Goal: Use online tool/utility: Utilize a website feature to perform a specific function

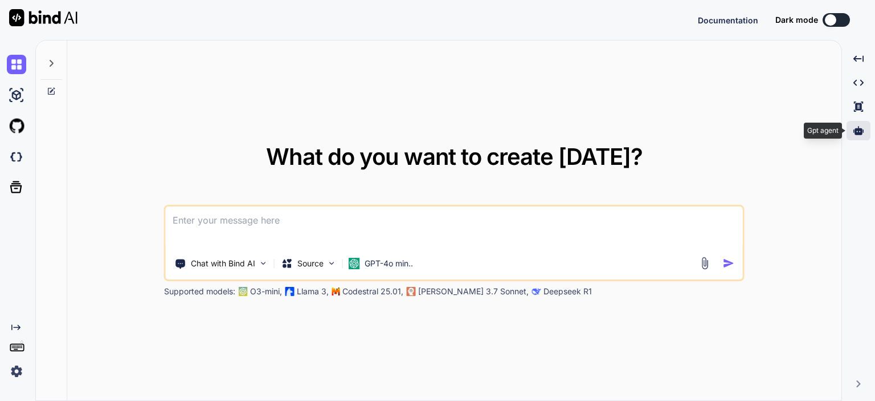
click at [862, 133] on icon at bounding box center [859, 130] width 10 height 9
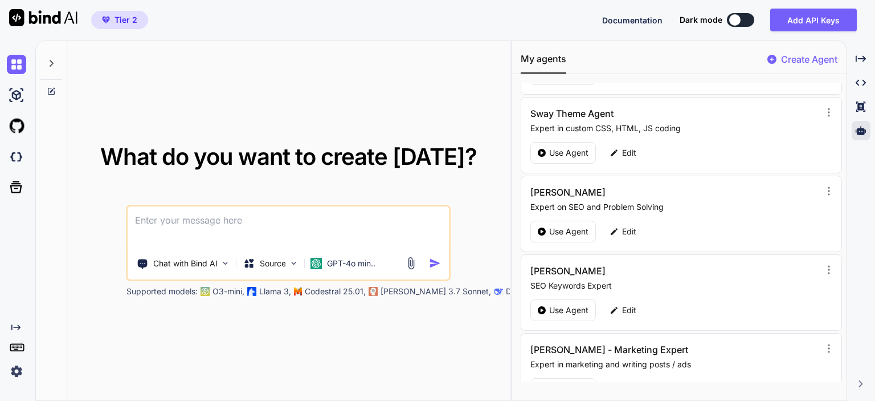
scroll to position [171, 0]
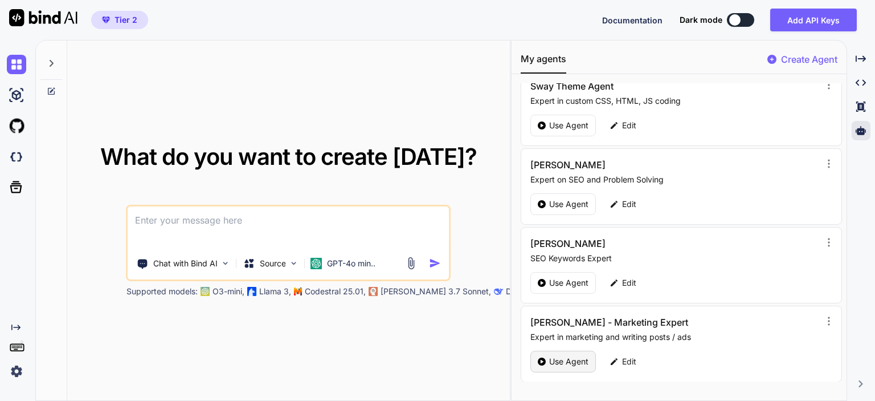
click at [553, 356] on p "Use Agent" at bounding box center [568, 361] width 39 height 11
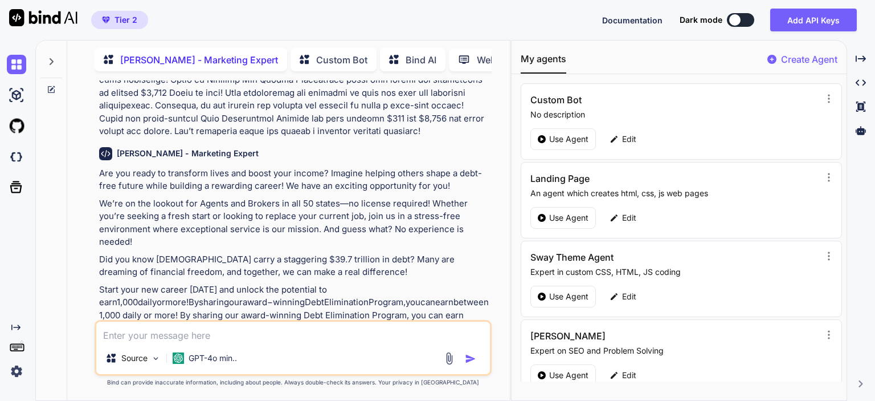
scroll to position [1537, 0]
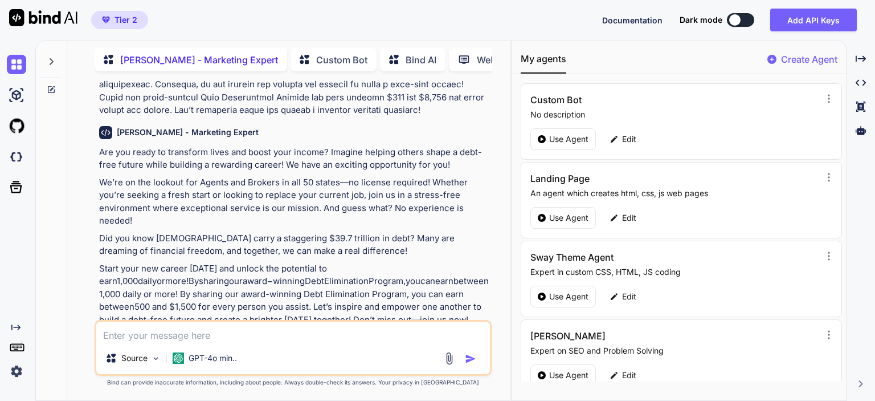
drag, startPoint x: 100, startPoint y: 138, endPoint x: 435, endPoint y: 296, distance: 370.6
click at [435, 296] on div "Are you ready to transform lives and boost your income? Imagine helping others …" at bounding box center [294, 236] width 390 height 181
click at [317, 293] on p "Start your new career [DATE] and unlock the potential to earn 1 , 000 d a i l y…" at bounding box center [294, 294] width 390 height 64
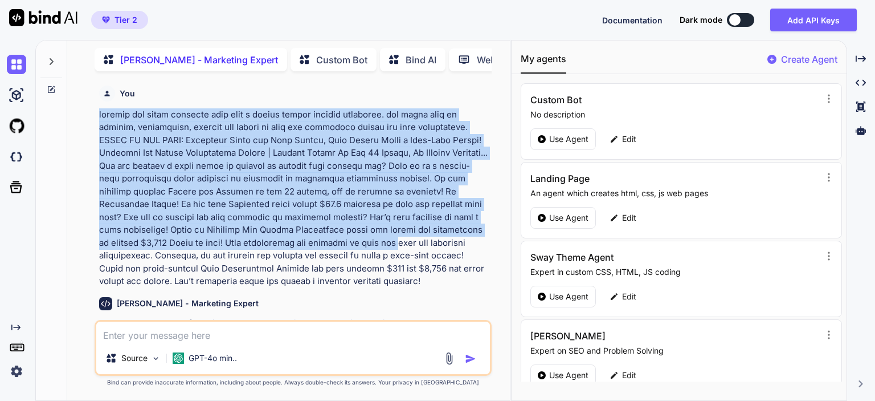
scroll to position [1423, 0]
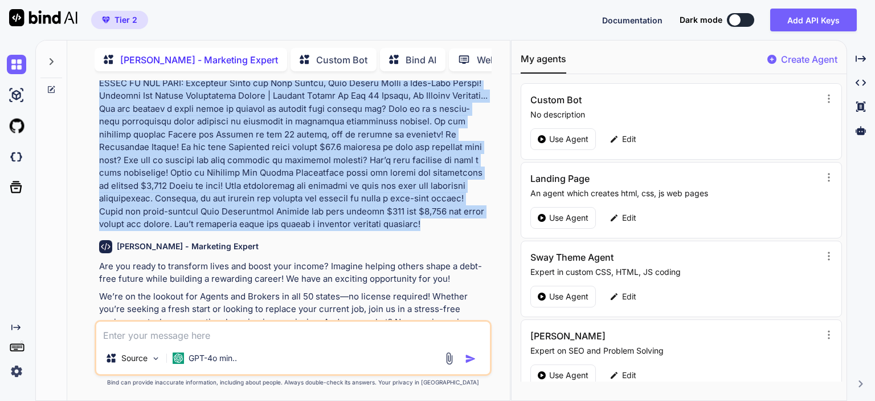
drag, startPoint x: 99, startPoint y: 158, endPoint x: 472, endPoint y: 213, distance: 376.7
click at [472, 213] on p at bounding box center [294, 140] width 390 height 179
copy p "loremip dol sitam consecte adip elit s doeius tempor incidid utlaboree. dol mag…"
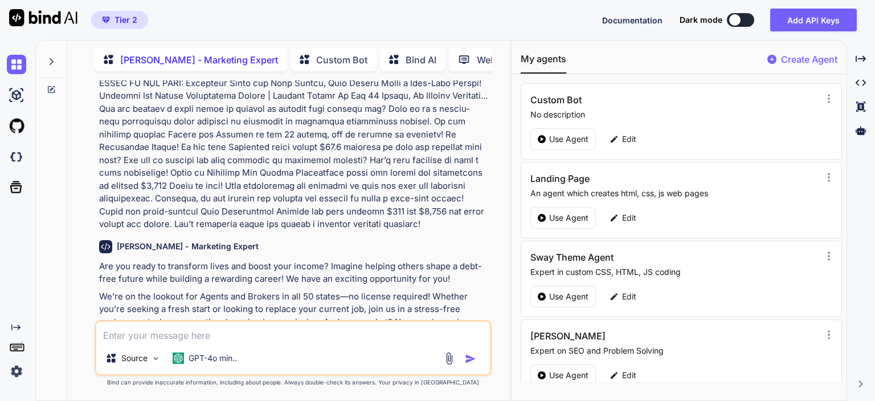
click at [255, 338] on textarea at bounding box center [293, 331] width 394 height 21
paste textarea "loremip dol sitam consecte adip elit s doeius tempor incidid utlaboree. dol mag…"
type textarea "x"
type textarea "loremip dol sitam consecte adip elit s doeius tempor incidid utlaboree. dol mag…"
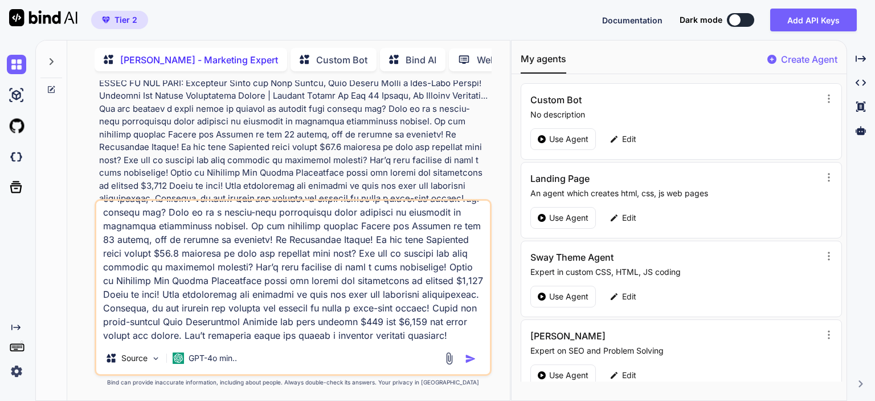
scroll to position [8, 0]
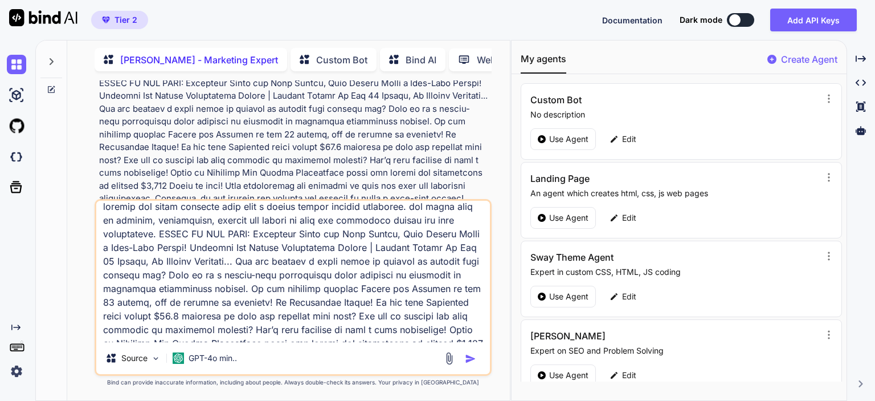
type textarea "x"
type textarea "loremip dol sitam consecte adip elit s doeius tempor incidid utlaboree. dol mag…"
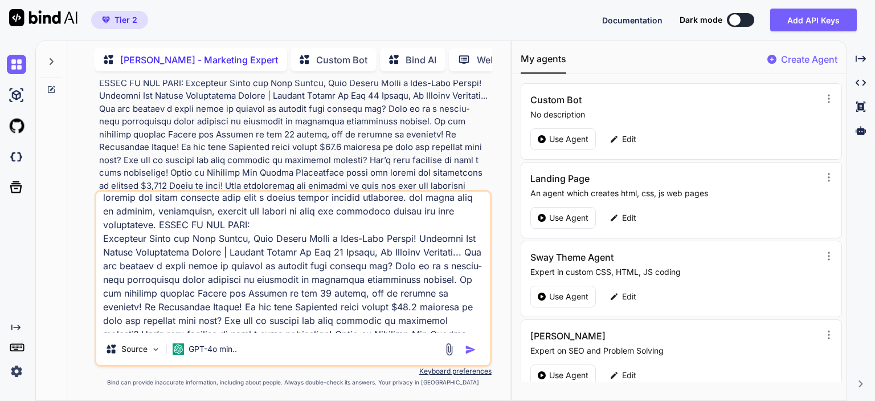
type textarea "x"
type textarea "loremip dol sitam consecte adip elit s doeius tempor incidid utlaboree. dol mag…"
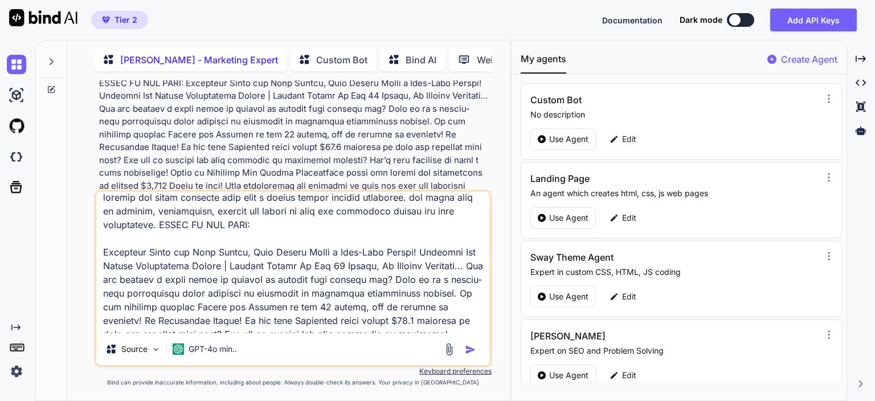
click at [423, 252] on textarea at bounding box center [293, 261] width 394 height 141
type textarea "x"
type textarea "loremip dol sitam consecte adip elit s doeius tempor incidid utlaboree. dol mag…"
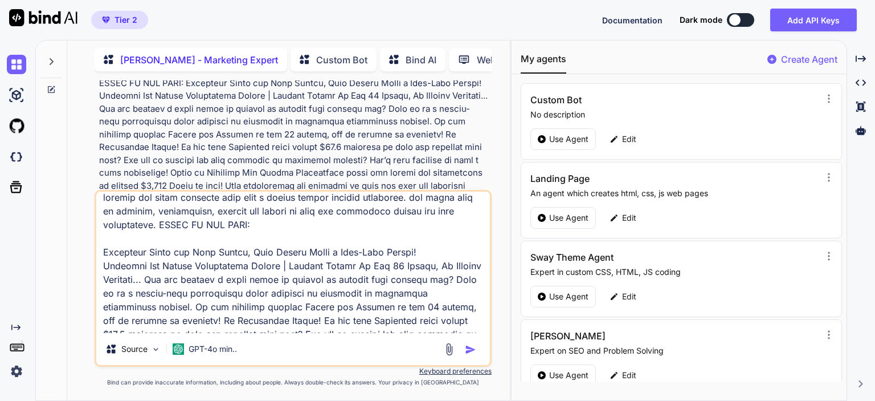
type textarea "x"
type textarea "loremip dol sitam consecte adip elit s doeius tempor incidid utlaboree. dol mag…"
type textarea "x"
type textarea "loremip dol sitam consecte adip elit s doeius tempor incidid utlaboree. dol mag…"
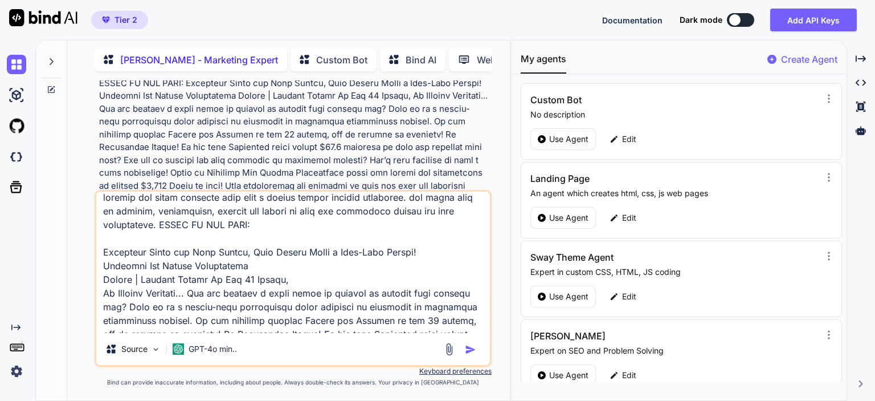
type textarea "x"
type textarea "loremip dol sitam consecte adip elit s doeius tempor incidid utlaboree. dol mag…"
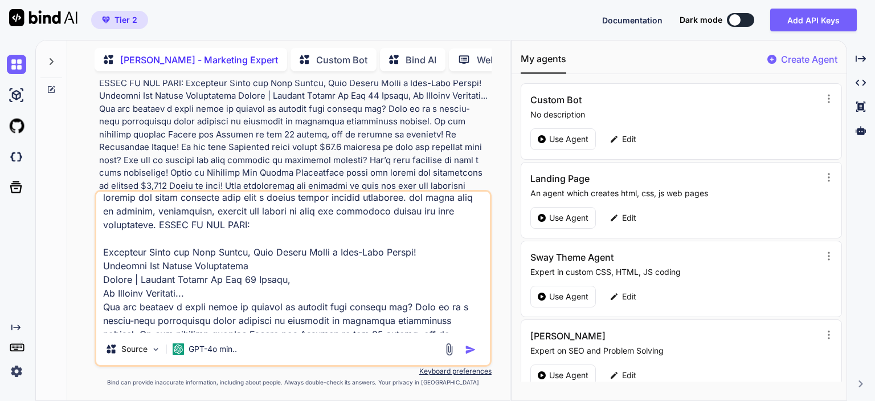
click at [302, 232] on textarea at bounding box center [293, 261] width 394 height 141
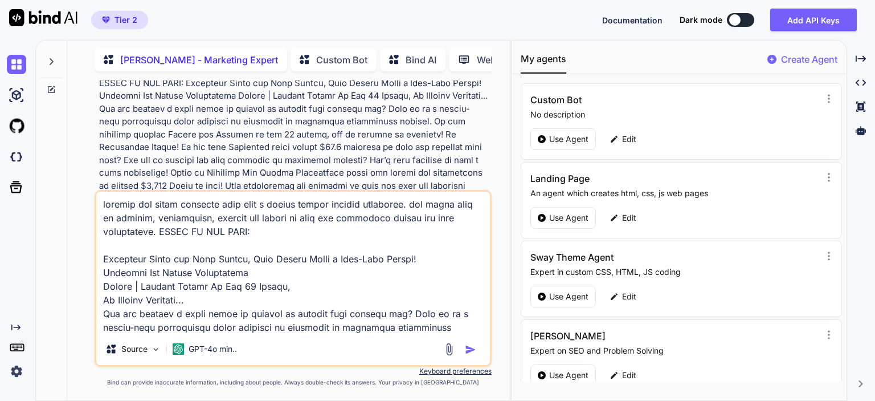
scroll to position [0, 0]
click at [158, 233] on textarea at bounding box center [293, 261] width 394 height 141
type textarea "x"
type textarea "loremip dol sitam consecte adip elit s doeius tempor incidid utlaboree. dol mag…"
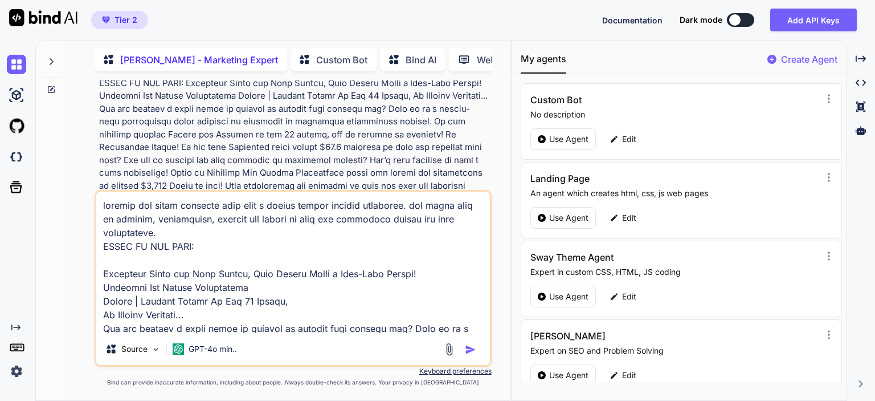
type textarea "x"
type textarea "loremip dol sitam consecte adip elit s doeius tempor incidid utlaboree. dol mag…"
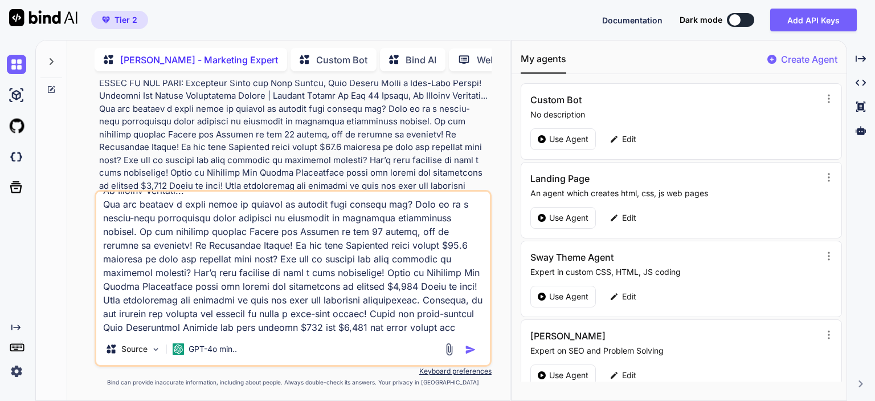
scroll to position [152, 0]
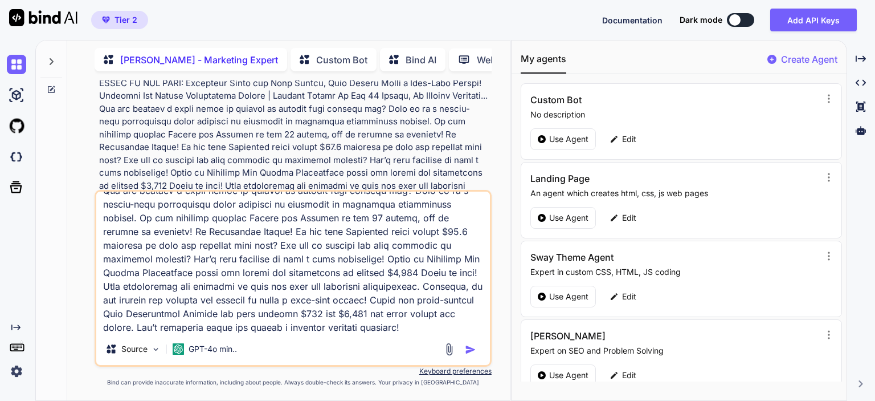
type textarea "x"
type textarea "loremip dol sitam consecte adip elit s doeius tempor incidid utlaboree. dol mag…"
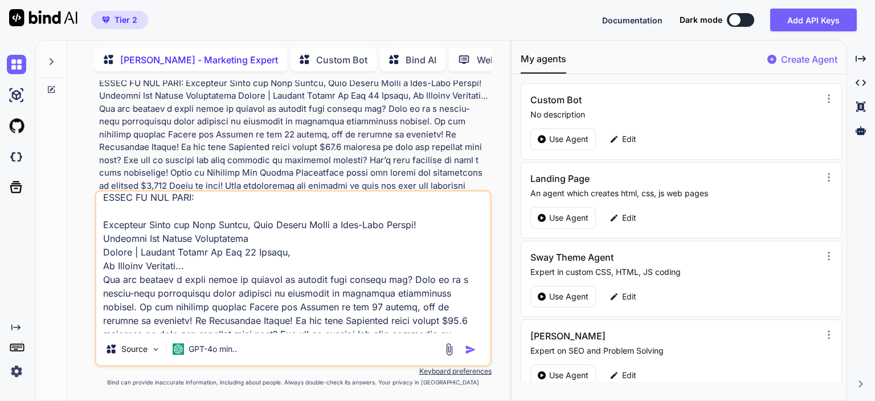
scroll to position [49, 0]
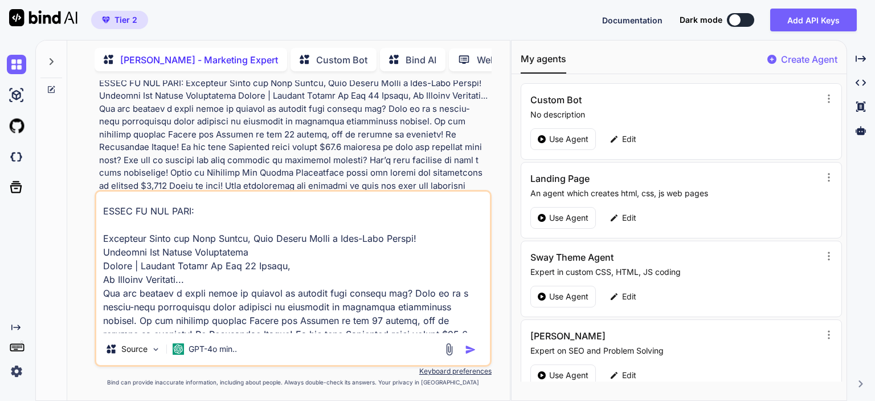
type textarea "x"
type textarea "loremip dol sitam consecte adip elit s doeius tempor incidid utlaboree. dol mag…"
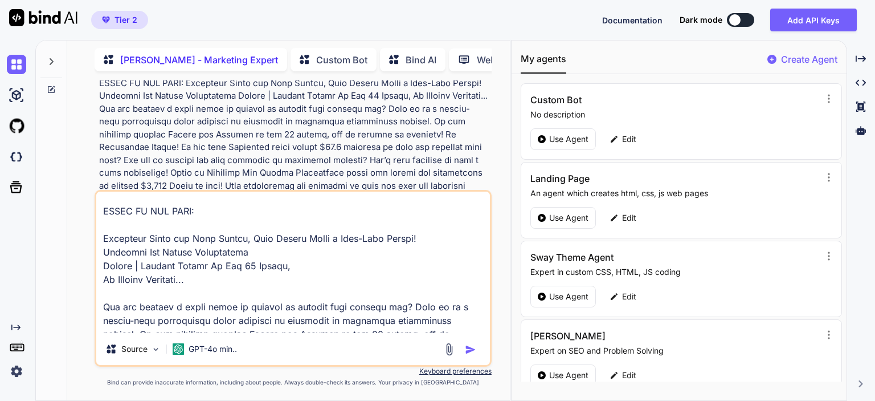
type textarea "x"
type textarea "loremip dol sitam consecte adip elit s doeius tempor incidid utlaboree. dol mag…"
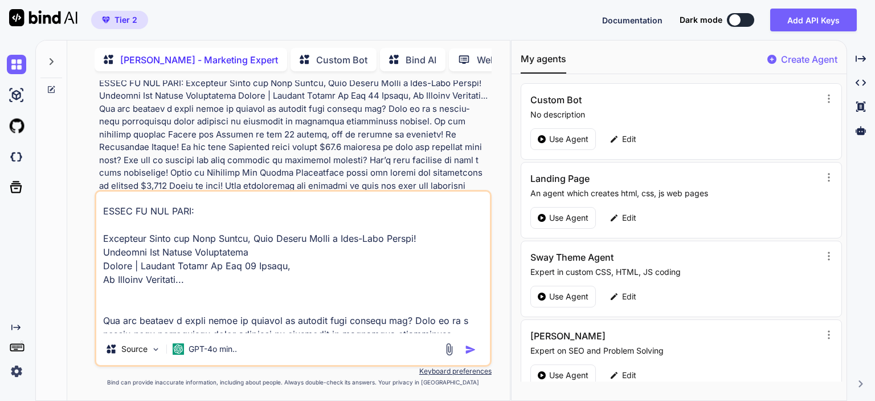
type textarea "x"
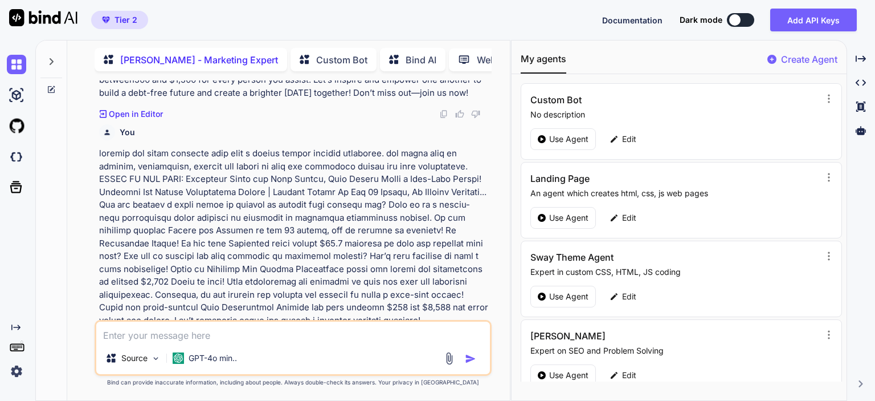
scroll to position [1777, 0]
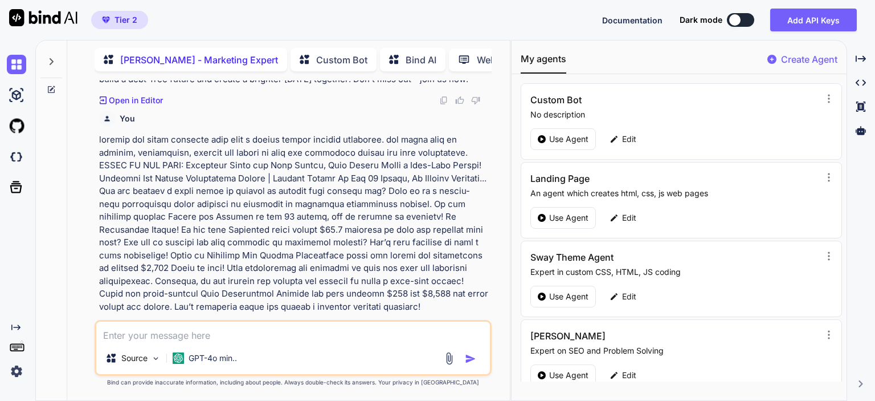
click at [169, 327] on textarea at bounding box center [293, 331] width 394 height 21
paste textarea "loremip dol sitam consecte adip elit s doeius tempor incidid utlaboree. dol mag…"
type textarea "x"
type textarea "loremip dol sitam consecte adip elit s doeius tempor incidid utlaboree. dol mag…"
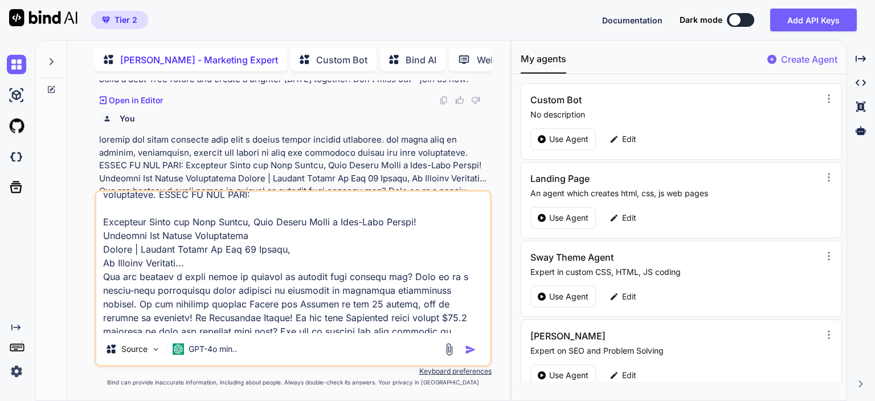
scroll to position [57, 0]
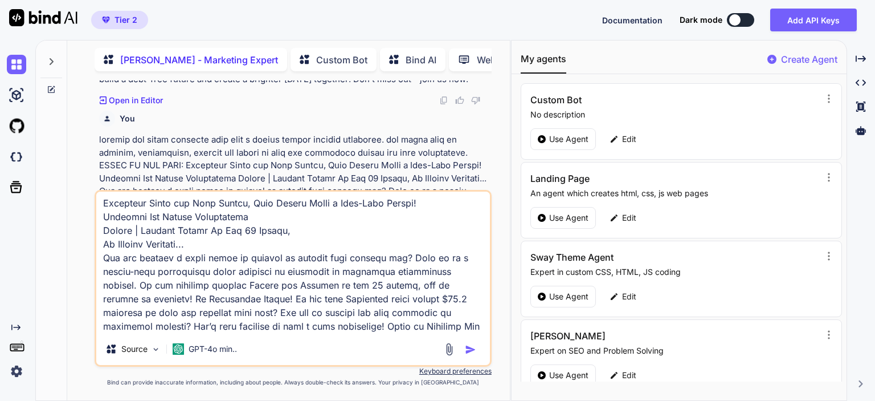
click at [226, 246] on textarea at bounding box center [293, 261] width 394 height 141
type textarea "x"
type textarea "loremip dol sitam consecte adip elit s doeius tempor incidid utlaboree. dol mag…"
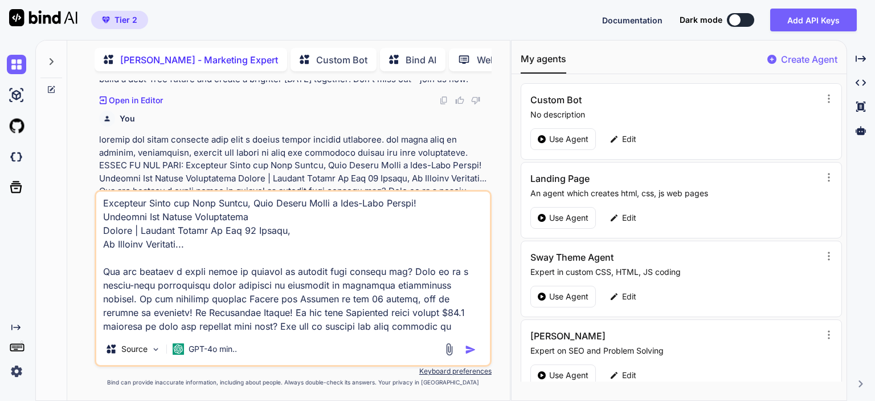
type textarea "x"
type textarea "loremip dol sitam consecte adip elit s doeius tempor incidid utlaboree. dol mag…"
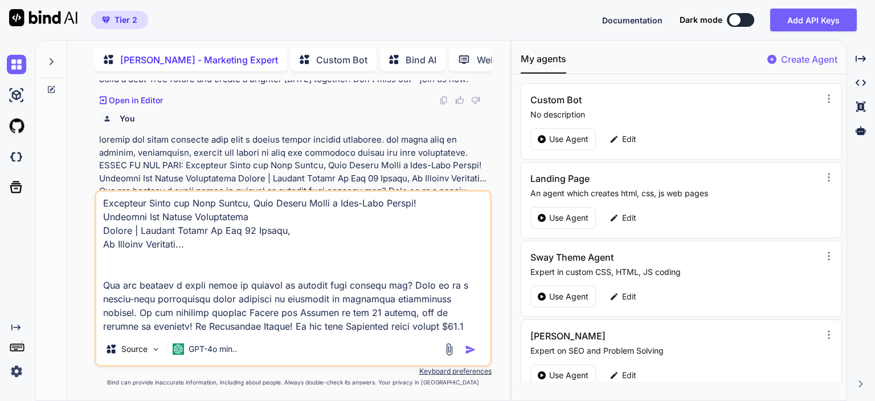
type textarea "x"
type textarea "loremip dol sitam consecte adip elit s doeius tempor incidid utlaboree. dol mag…"
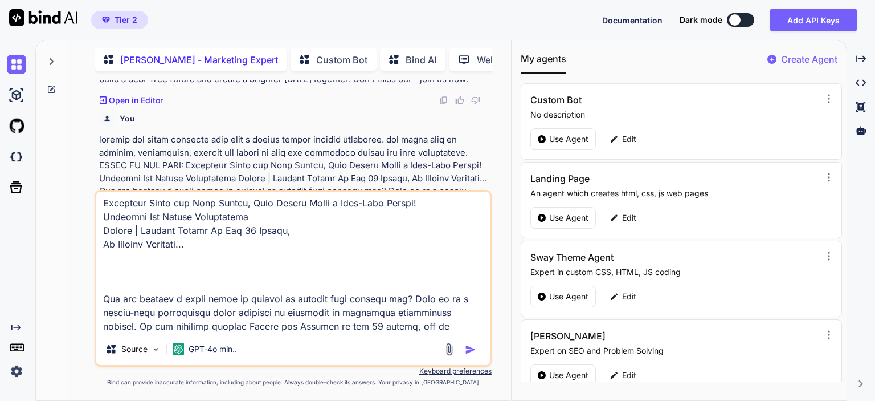
scroll to position [8, 0]
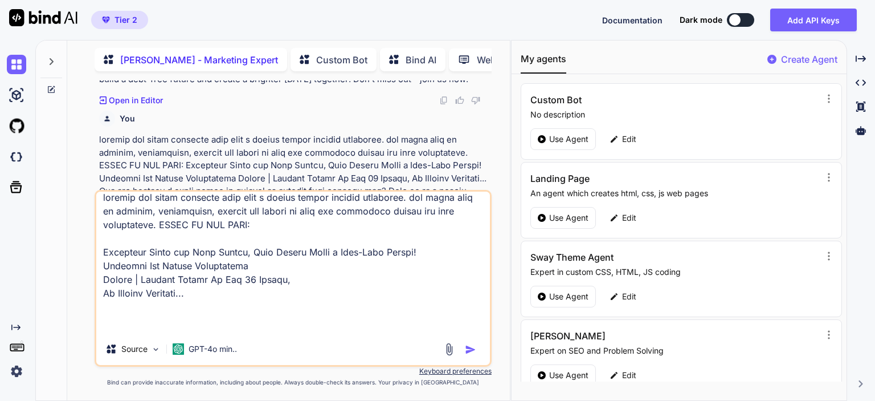
type textarea "x"
type textarea "loremip dol sitam consecte adip elit s doeius tempor incidid utlaboree. dol mag…"
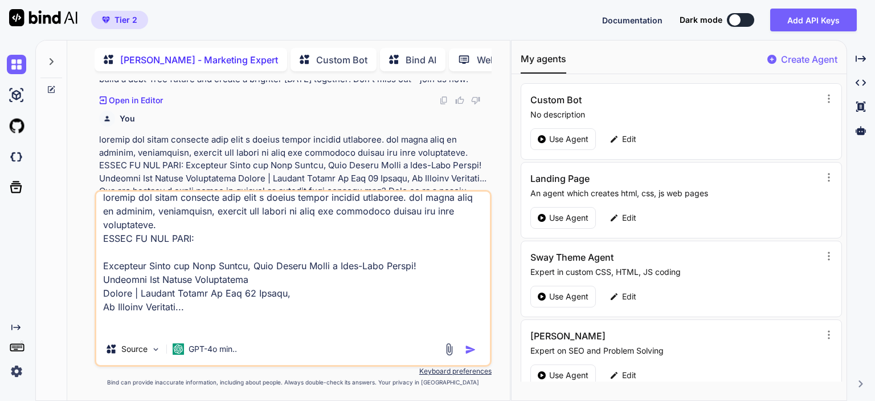
type textarea "x"
type textarea "loremip dol sitam consecte adip elit s doeius tempor incidid utlaboree. dol mag…"
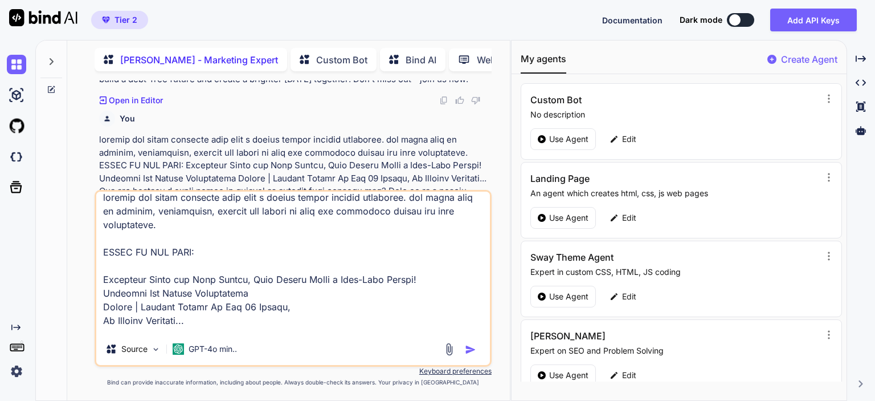
scroll to position [42, 0]
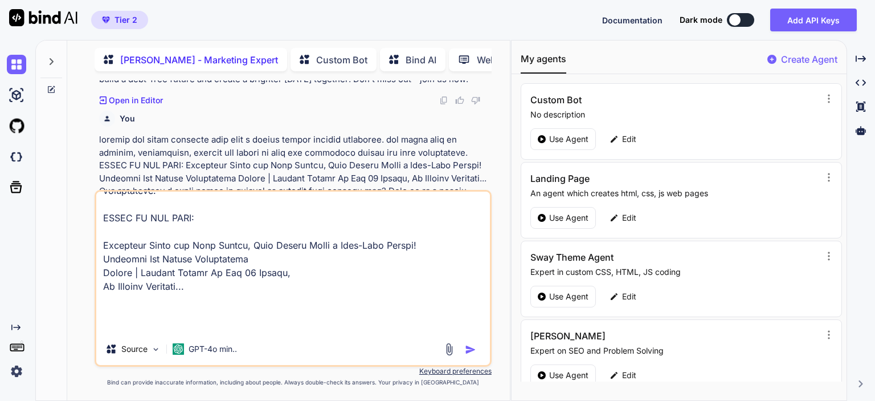
type textarea "x"
type textarea "loremip dol sitam consecte adip elit s doeius tempor incidid utlaboree. dol mag…"
type textarea "x"
type textarea "loremip dol sitam consecte adip elit s doeius tempor incidid utlaboree. dol mag…"
type textarea "x"
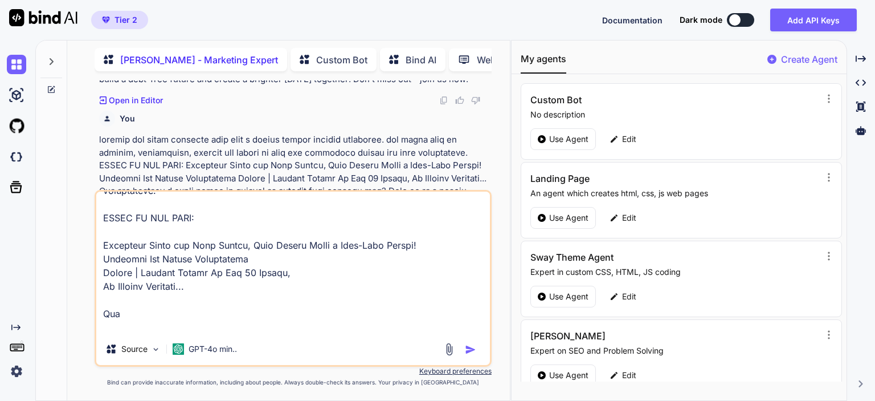
type textarea "loremip dol sitam consecte adip elit s doeius tempor incidid utlaboree. dol mag…"
type textarea "x"
type textarea "loremip dol sitam consecte adip elit s doeius tempor incidid utlaboree. dol mag…"
type textarea "x"
type textarea "loremip dol sitam consecte adip elit s doeius tempor incidid utlaboree. dol mag…"
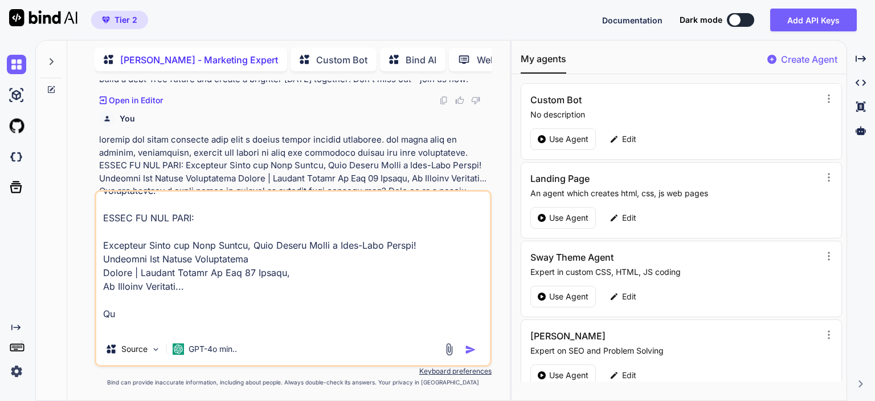
type textarea "x"
type textarea "loremip dol sitam consecte adip elit s doeius tempor incidid utlaboree. dol mag…"
type textarea "x"
type textarea "loremip dol sitam consecte adip elit s doeius tempor incidid utlaboree. dol mag…"
type textarea "x"
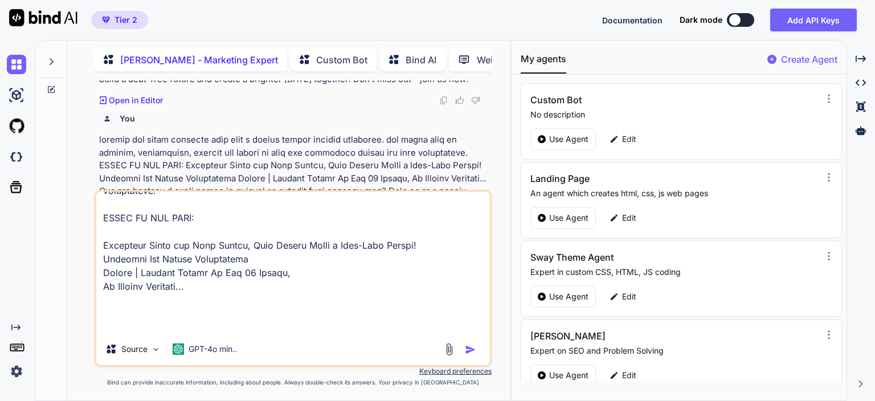
type textarea "loremip dol sitam consecte adip elit s doeius tempor incidid utlaboree. dol mag…"
type textarea "x"
type textarea "loremip dol sitam consecte adip elit s doeius tempor incidid utlaboree. dol mag…"
type textarea "x"
type textarea "loremip dol sitam consecte adip elit s doeius tempor incidid utlaboree. dol mag…"
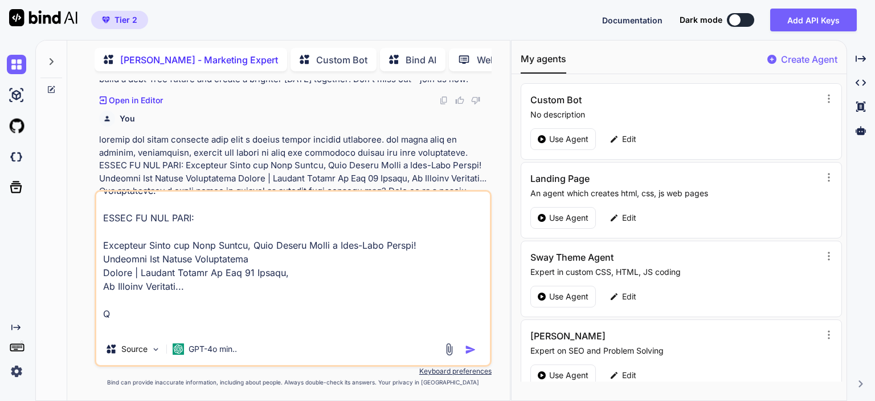
type textarea "x"
type textarea "loremip dol sitam consecte adip elit s doeius tempor incidid utlaboree. dol mag…"
type textarea "x"
type textarea "loremip dol sitam consecte adip elit s doeius tempor incidid utlaboree. dol mag…"
type textarea "x"
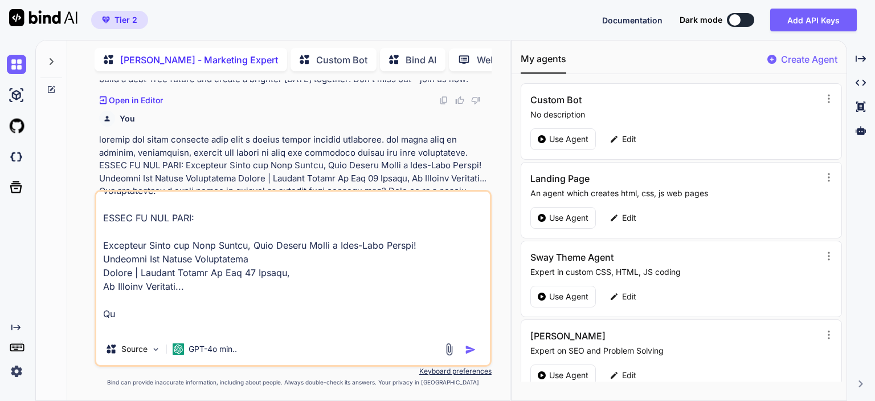
type textarea "loremip dol sitam consecte adip elit s doeius tempor incidid utlaboree. dol mag…"
type textarea "x"
type textarea "loremip dol sitam consecte adip elit s doeius tempor incidid utlaboree. dol mag…"
type textarea "x"
type textarea "loremip dol sitam consecte adip elit s doeius tempor incidid utlaboree. dol mag…"
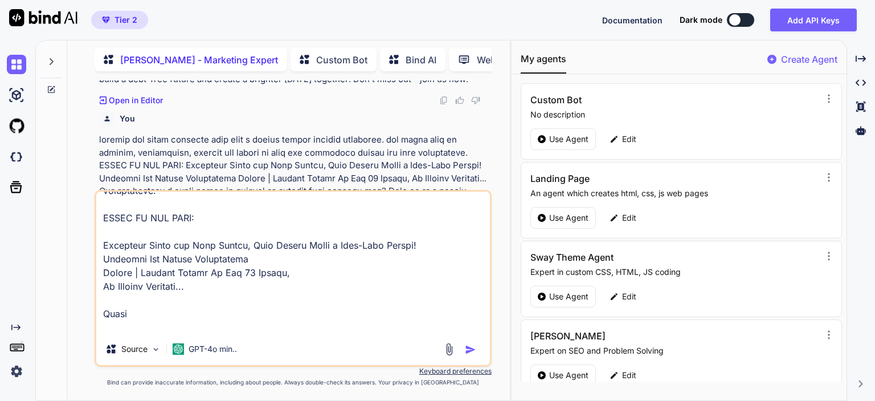
type textarea "x"
click at [161, 317] on textarea at bounding box center [293, 261] width 394 height 141
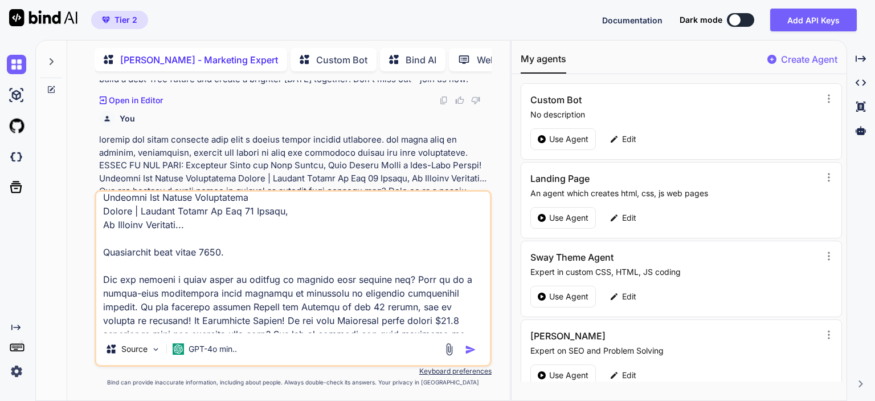
scroll to position [80, 0]
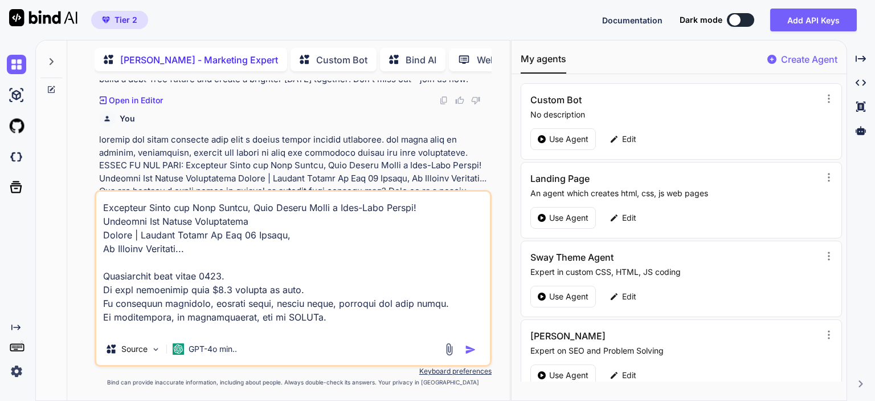
click at [240, 318] on textarea at bounding box center [293, 261] width 394 height 141
click at [356, 319] on textarea at bounding box center [293, 261] width 394 height 141
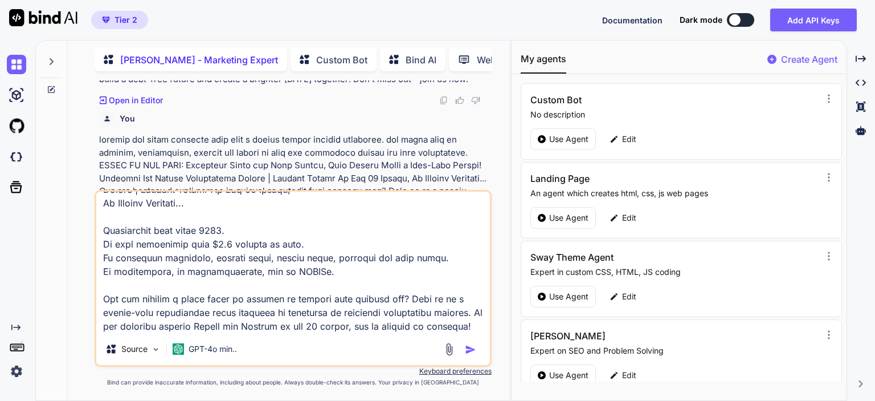
scroll to position [194, 0]
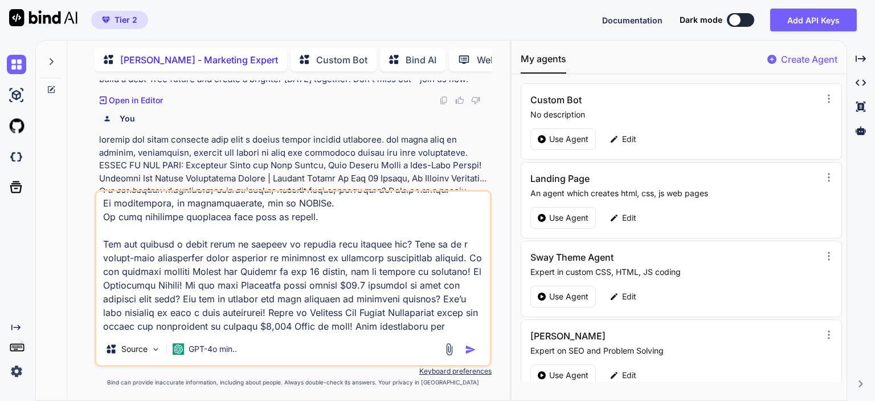
click at [194, 285] on textarea at bounding box center [293, 261] width 394 height 141
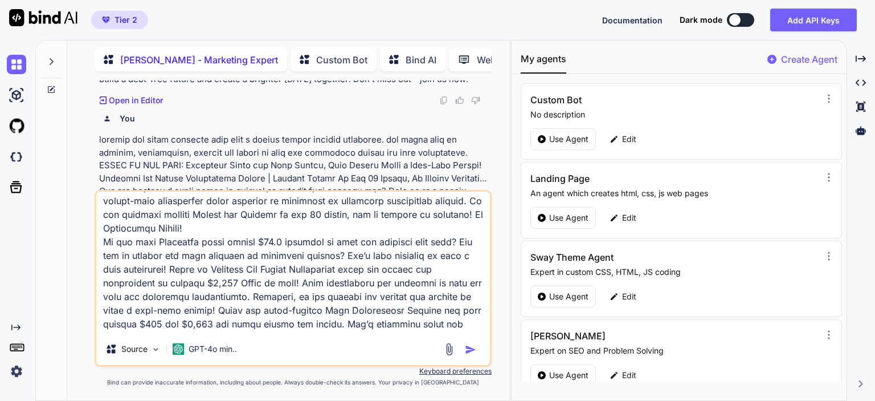
scroll to position [262, 0]
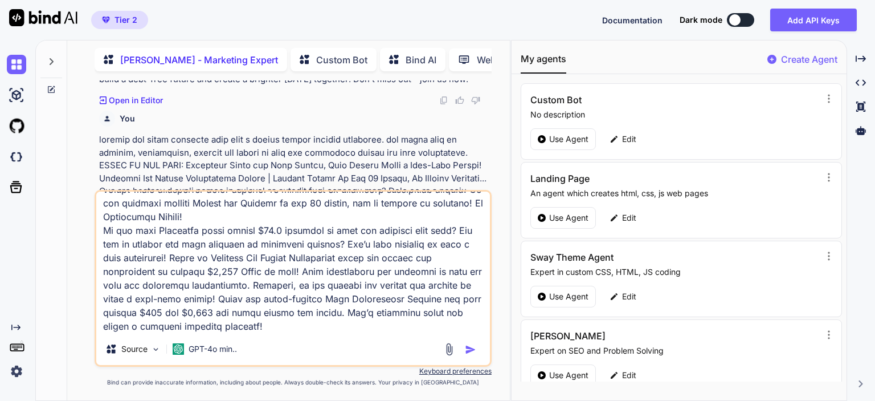
click at [292, 273] on textarea at bounding box center [293, 261] width 394 height 141
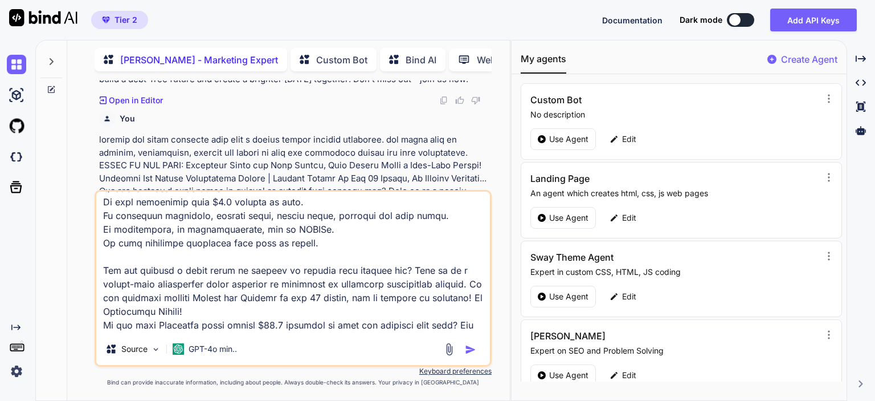
scroll to position [148, 0]
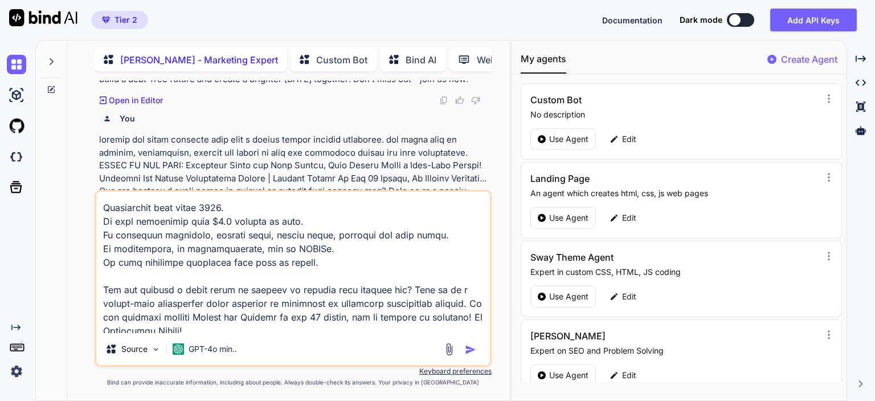
click at [299, 250] on textarea at bounding box center [293, 261] width 394 height 141
click at [324, 302] on textarea at bounding box center [293, 261] width 394 height 141
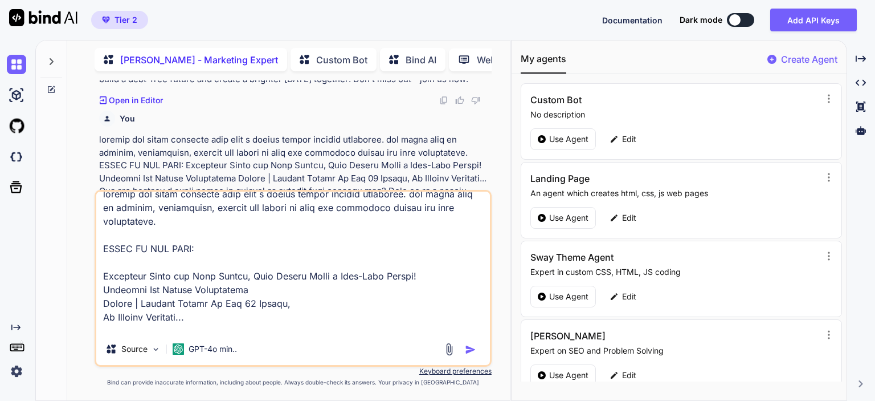
scroll to position [0, 0]
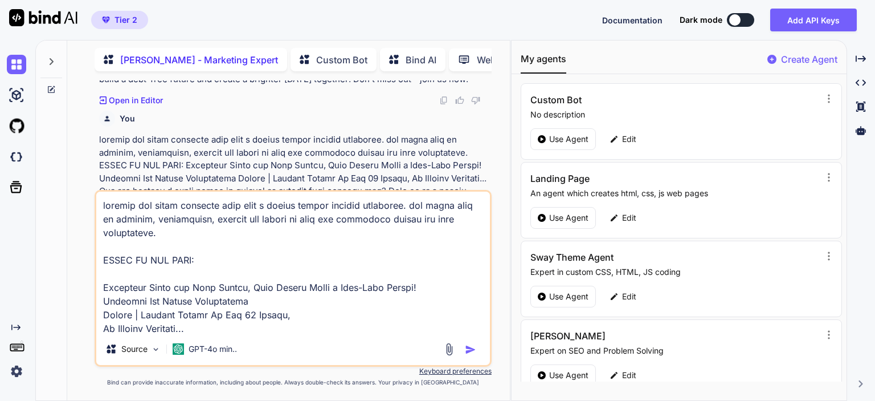
drag, startPoint x: 102, startPoint y: 206, endPoint x: 158, endPoint y: 232, distance: 62.0
click at [158, 232] on textarea at bounding box center [293, 261] width 394 height 141
click at [162, 233] on textarea at bounding box center [293, 261] width 394 height 141
click at [278, 258] on textarea at bounding box center [293, 261] width 394 height 141
type textarea "rewrite the below provided text into a script format without headlines. the sty…"
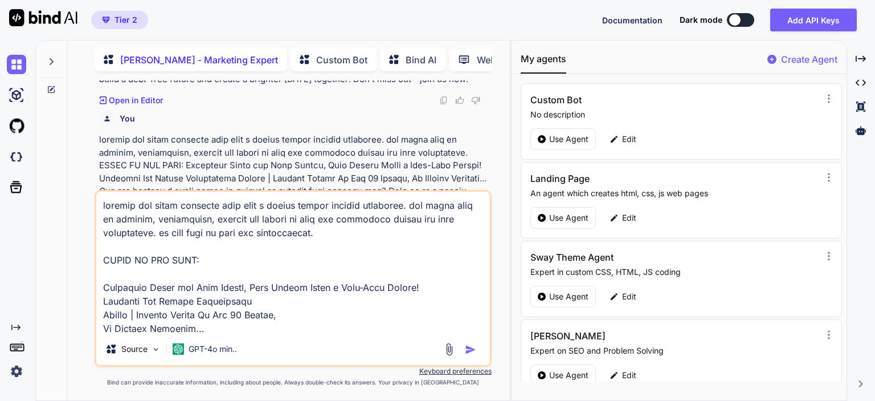
click at [470, 348] on img "button" at bounding box center [470, 349] width 11 height 11
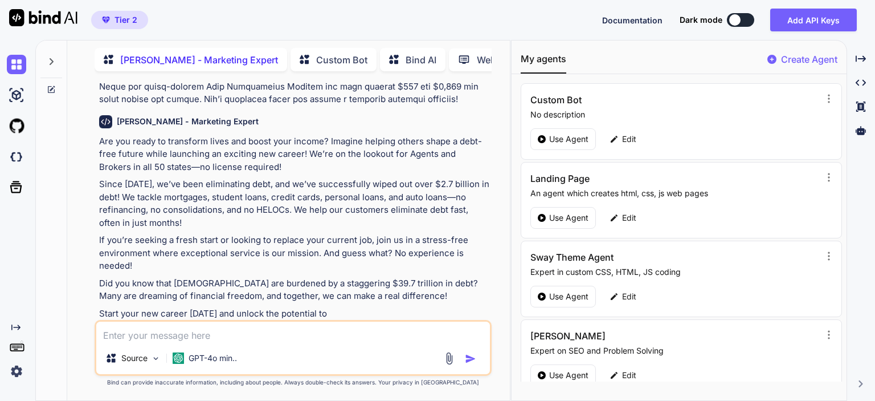
scroll to position [2435, 0]
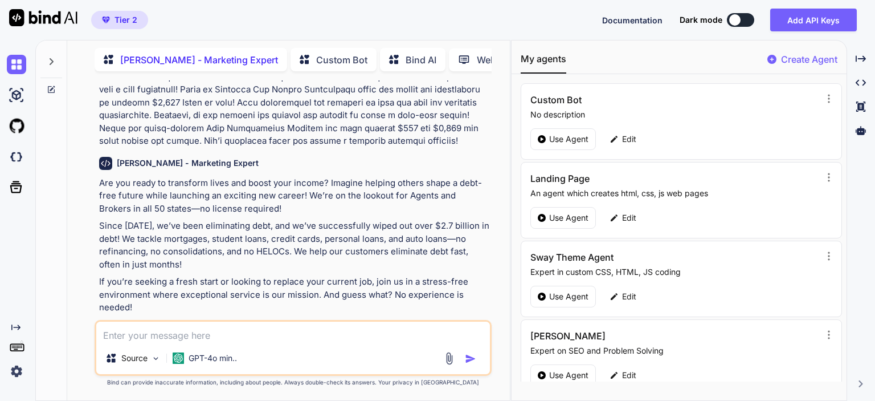
drag, startPoint x: 436, startPoint y: 291, endPoint x: 96, endPoint y: 142, distance: 371.0
click at [97, 142] on div "You Click on the link below to gain immediate access before all spots are fille…" at bounding box center [294, 199] width 395 height 239
copy div "Lor ips dolor si ametconse adipi eli seddo eius tempor? Incidid utlabor etdolo …"
click at [238, 229] on p "Since [DATE], we’ve been eliminating debt, and we’ve successfully wiped out ove…" at bounding box center [294, 244] width 390 height 51
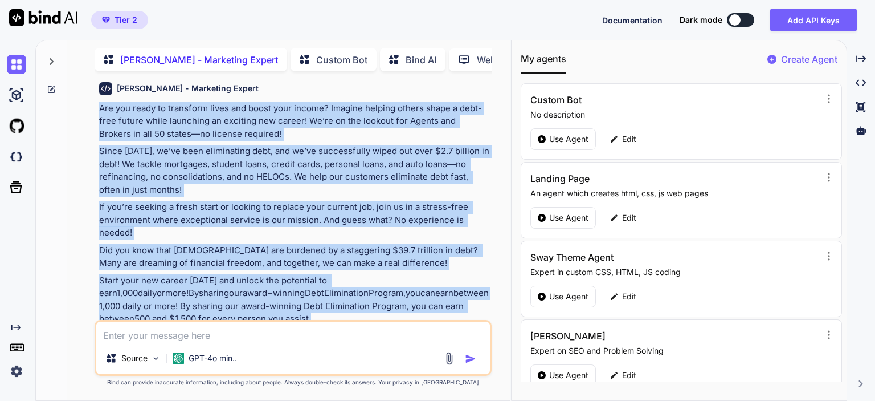
scroll to position [2514, 0]
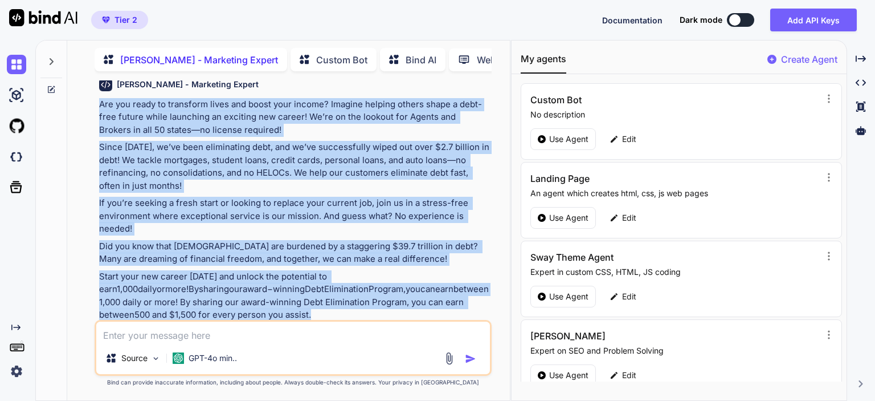
drag, startPoint x: 100, startPoint y: 144, endPoint x: 432, endPoint y: 291, distance: 362.5
click at [432, 291] on div "Are you ready to transform lives and boost your income? Imagine helping others …" at bounding box center [294, 225] width 390 height 254
click at [333, 270] on p "Start your new career [DATE] and unlock the potential to earn 1 , 000 d a i l y…" at bounding box center [294, 295] width 390 height 51
click at [332, 270] on p "Start your new career [DATE] and unlock the potential to earn 1 , 000 d a i l y…" at bounding box center [294, 295] width 390 height 51
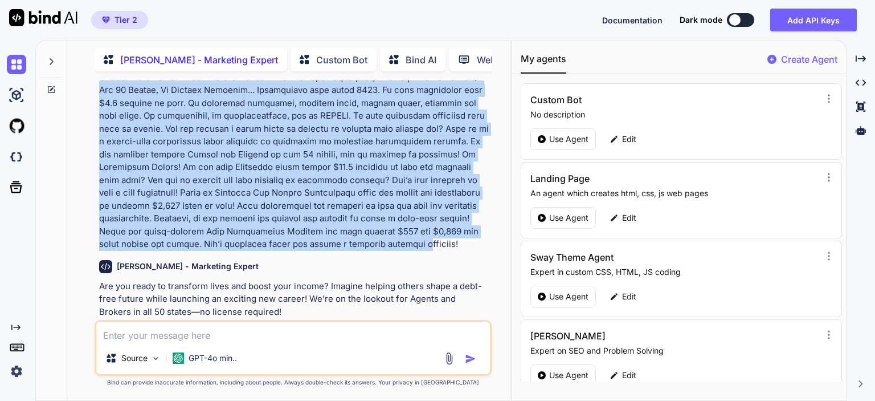
scroll to position [2343, 0]
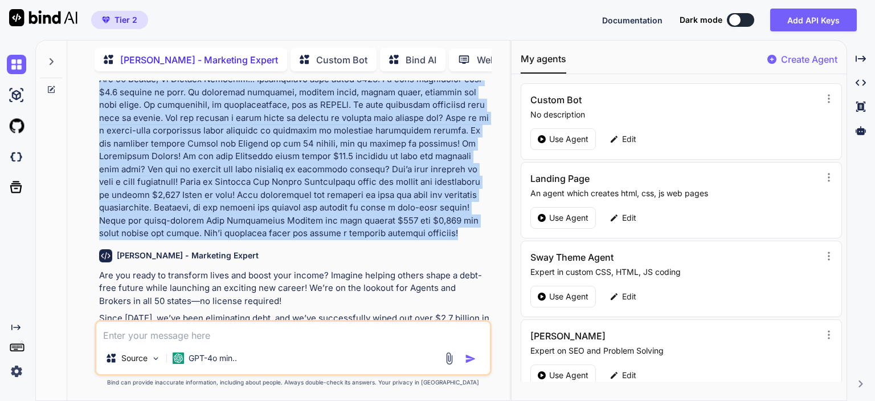
drag, startPoint x: 99, startPoint y: 100, endPoint x: 456, endPoint y: 193, distance: 369.7
click at [456, 193] on p at bounding box center [294, 131] width 390 height 218
click at [386, 189] on p at bounding box center [294, 131] width 390 height 218
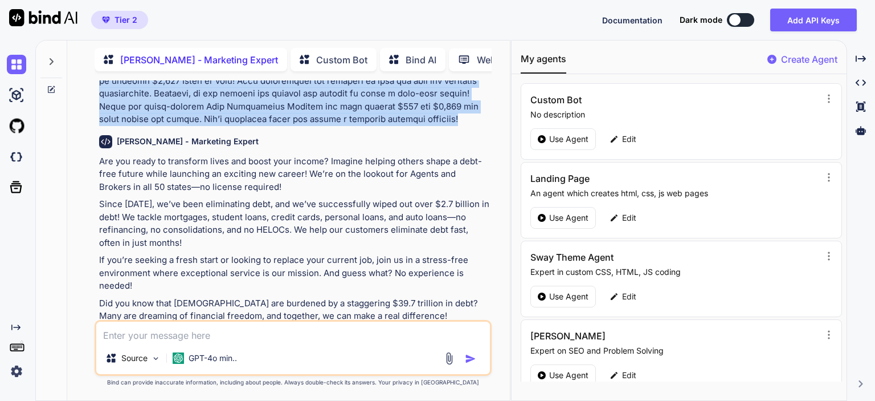
scroll to position [2514, 0]
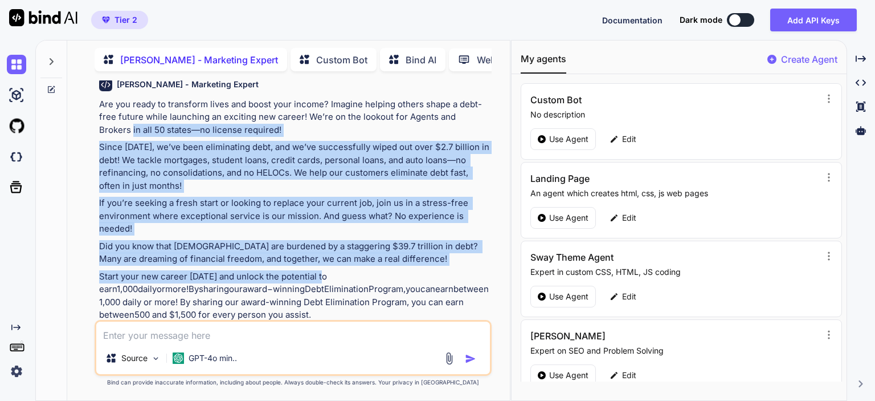
drag, startPoint x: 100, startPoint y: 95, endPoint x: 319, endPoint y: 241, distance: 263.4
click at [319, 241] on div "Are you ready to transform lives and boost your income? Imagine helping others …" at bounding box center [294, 225] width 390 height 254
click at [251, 270] on p "Start your new career [DATE] and unlock the potential to earn 1 , 000 d a i l y…" at bounding box center [294, 295] width 390 height 51
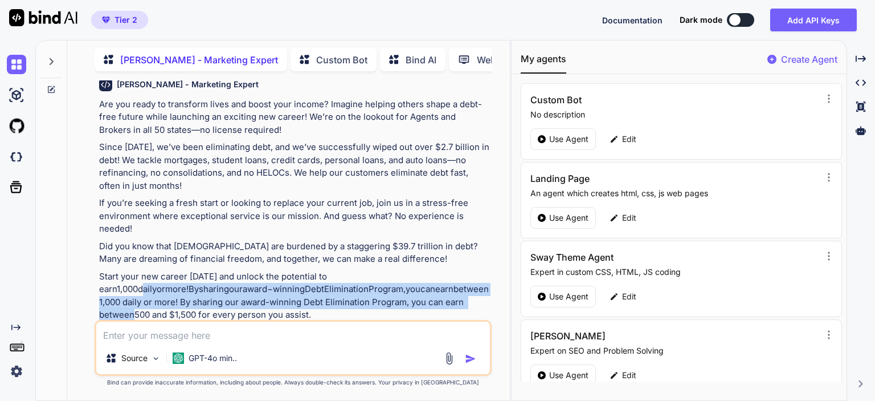
drag, startPoint x: 124, startPoint y: 250, endPoint x: 520, endPoint y: 284, distance: 397.4
click at [474, 270] on p "Start your new career [DATE] and unlock the potential to earn 1 , 000 d a i l y…" at bounding box center [294, 295] width 390 height 51
click at [341, 283] on mi "i" at bounding box center [342, 288] width 2 height 11
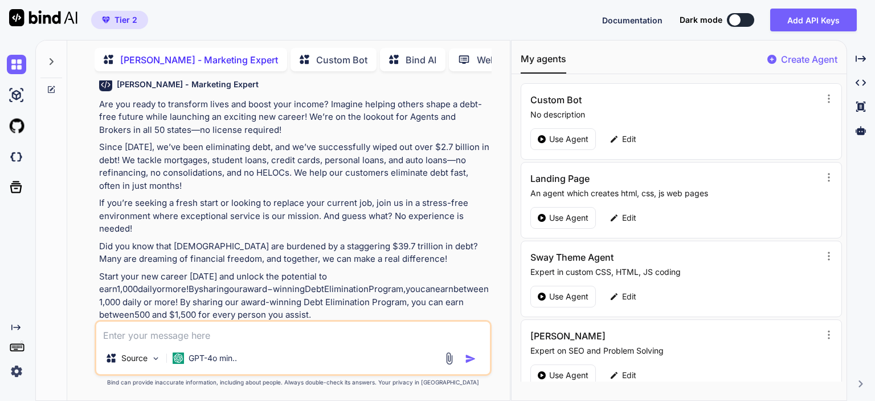
click at [349, 332] on textarea at bounding box center [293, 331] width 394 height 21
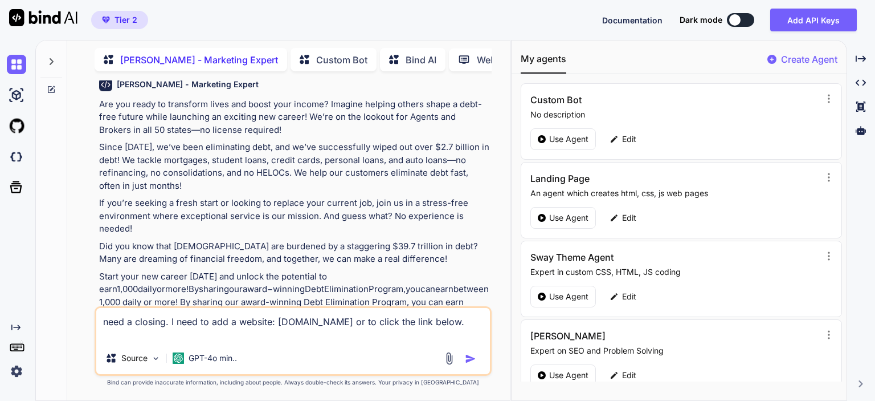
click at [361, 336] on textarea "need a closing. I need to add a website: [DOMAIN_NAME] or to click the link bel…" at bounding box center [293, 325] width 394 height 34
click at [407, 339] on textarea "need a closing. I need to add a website: [DOMAIN_NAME] or to click the link bel…" at bounding box center [293, 325] width 394 height 34
click at [410, 337] on textarea "need a closing. I need to add a website: [DOMAIN_NAME] or to click the link bel…" at bounding box center [293, 325] width 394 height 34
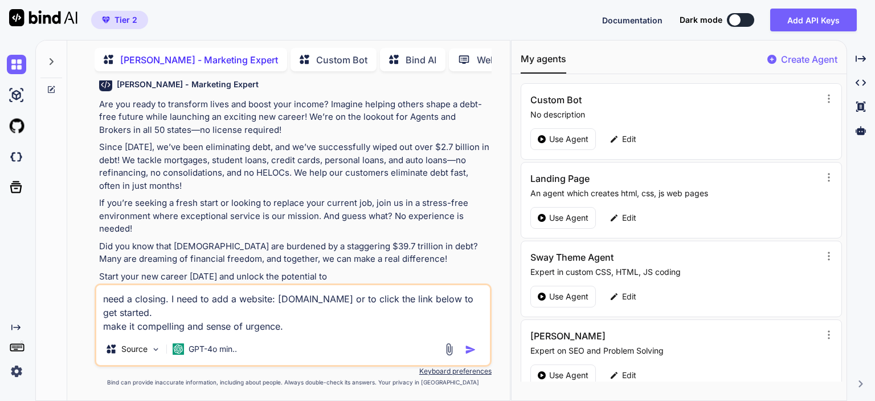
type textarea "need a closing. I need to add a website: [DOMAIN_NAME] or to click the link bel…"
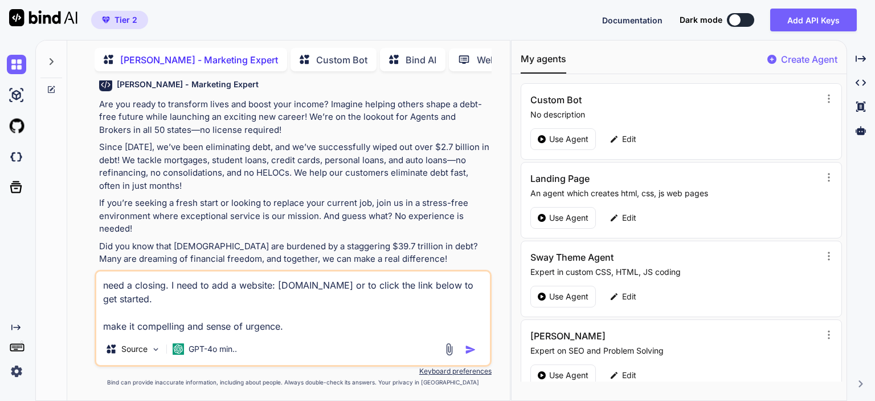
click at [469, 350] on img "button" at bounding box center [470, 349] width 11 height 11
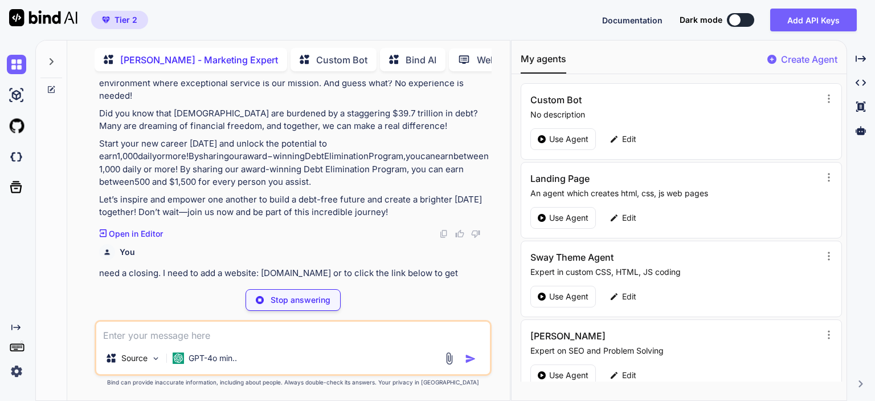
scroll to position [2667, 0]
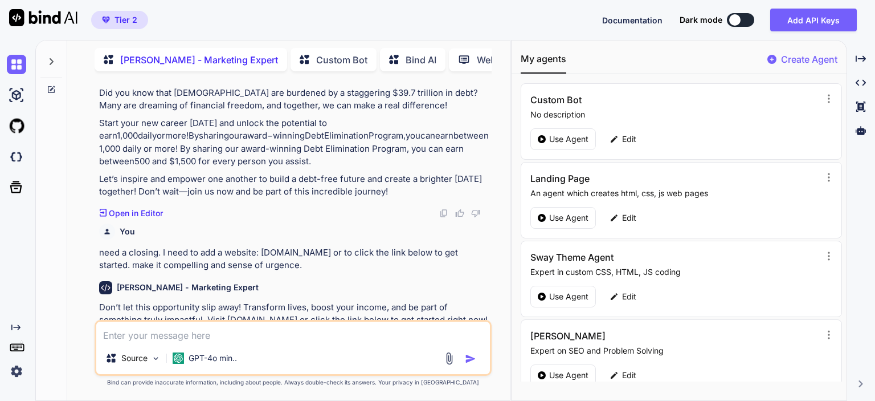
drag, startPoint x: 260, startPoint y: 297, endPoint x: 94, endPoint y: 254, distance: 171.4
click at [95, 254] on div "You Click on the link below to gain immediate access before all spots are fille…" at bounding box center [293, 240] width 397 height 320
copy p "Don’t let this opportunity slip away! Transform lives, boost your income, and b…"
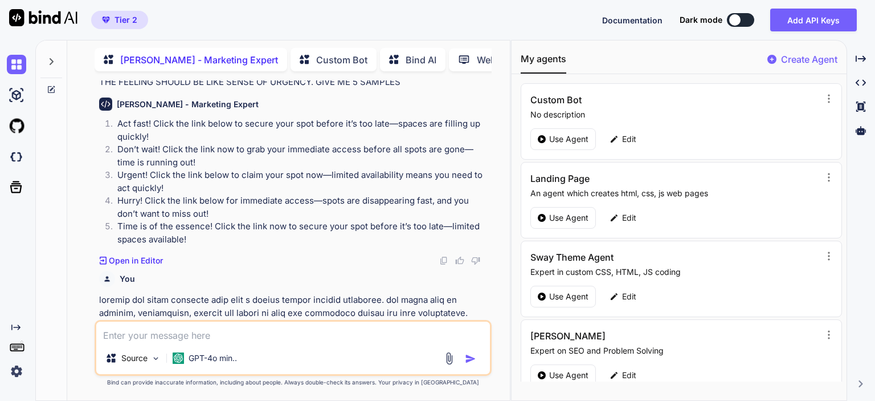
scroll to position [0, 0]
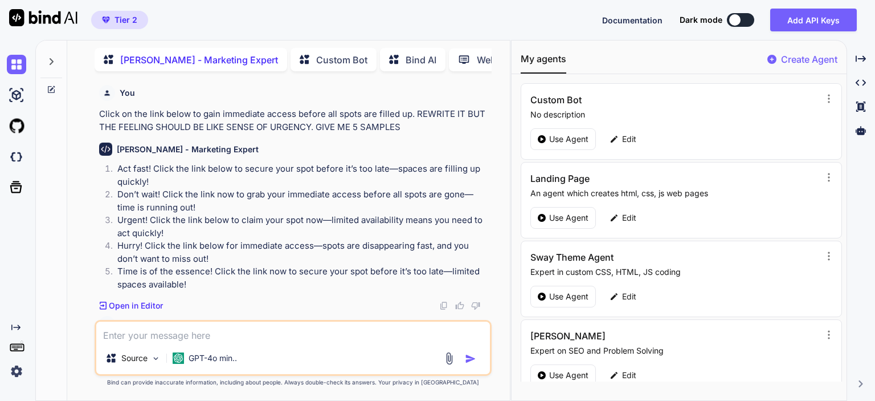
click at [19, 369] on img at bounding box center [16, 370] width 19 height 19
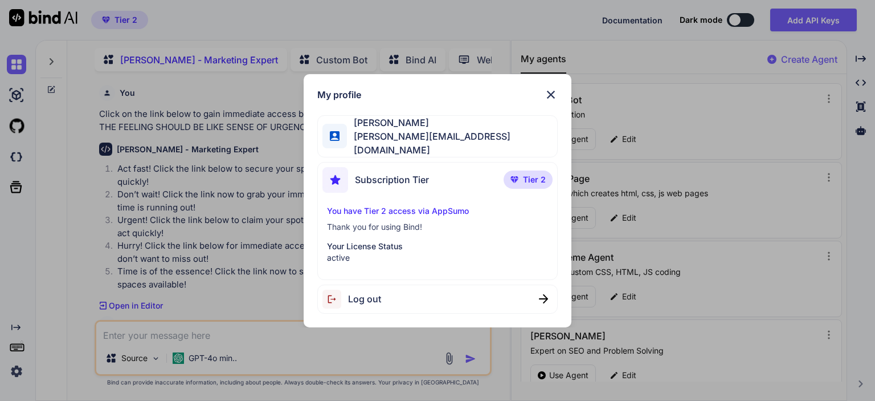
click at [555, 94] on img at bounding box center [551, 95] width 14 height 14
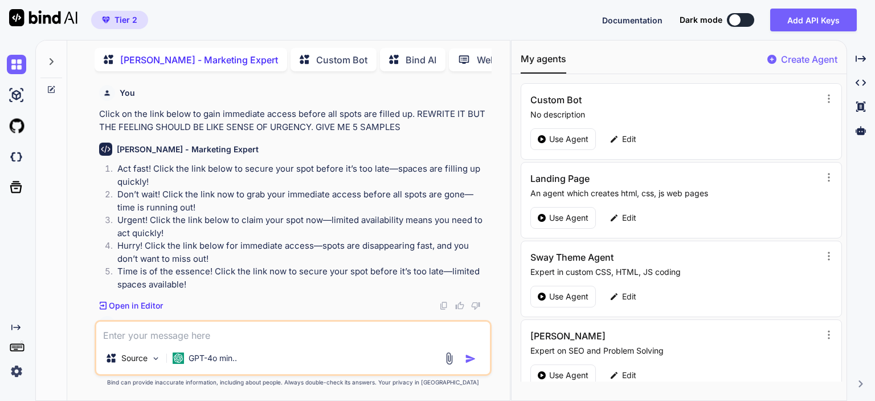
click at [15, 371] on img at bounding box center [16, 370] width 19 height 19
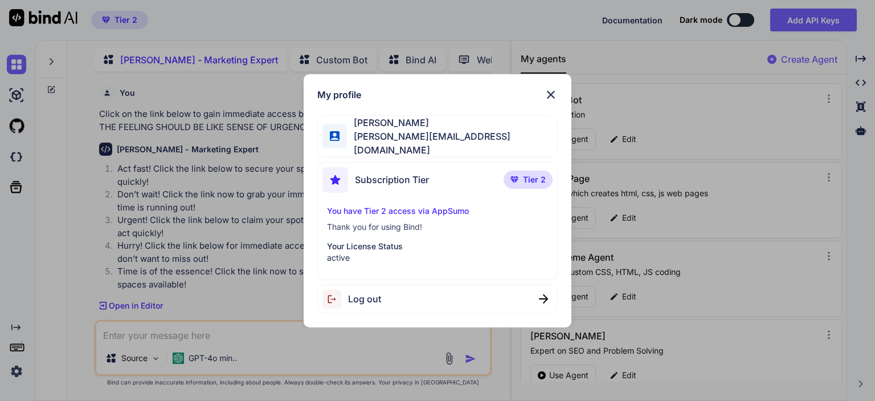
click at [364, 297] on span "Log out" at bounding box center [364, 299] width 33 height 14
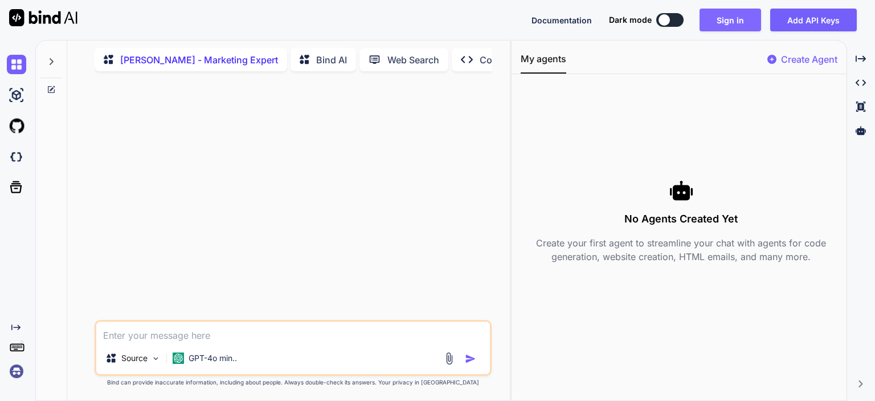
click at [732, 23] on button "Sign in" at bounding box center [731, 20] width 62 height 23
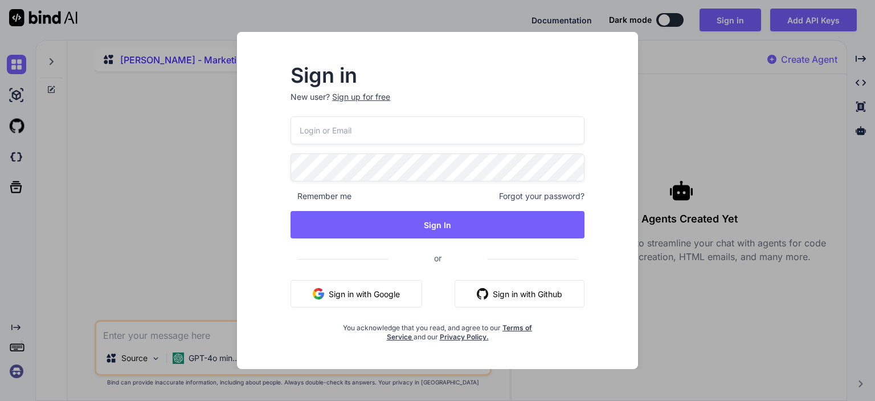
type input "[PERSON_NAME][EMAIL_ADDRESS][DOMAIN_NAME]"
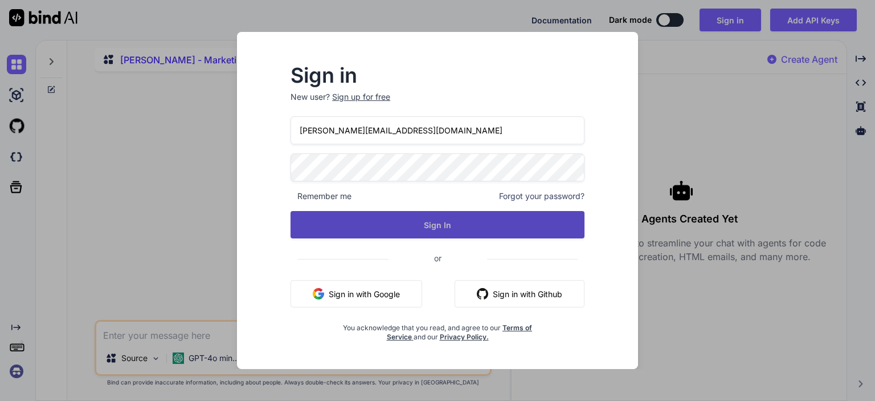
click at [435, 223] on button "Sign In" at bounding box center [438, 224] width 294 height 27
click at [438, 227] on button "Sign In" at bounding box center [438, 224] width 294 height 27
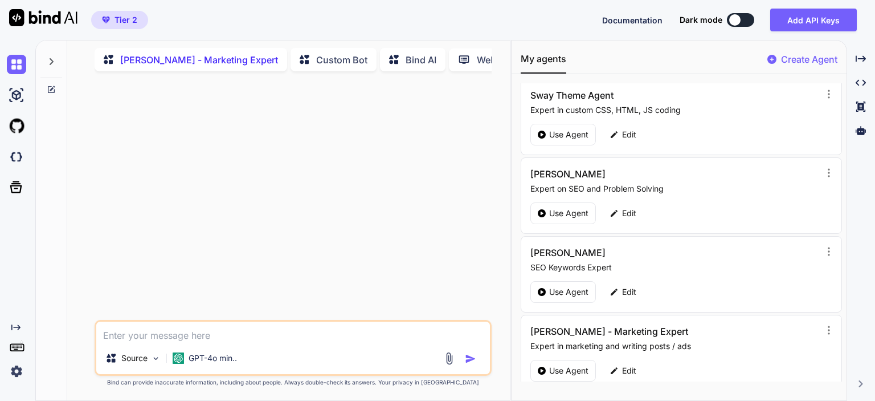
scroll to position [171, 0]
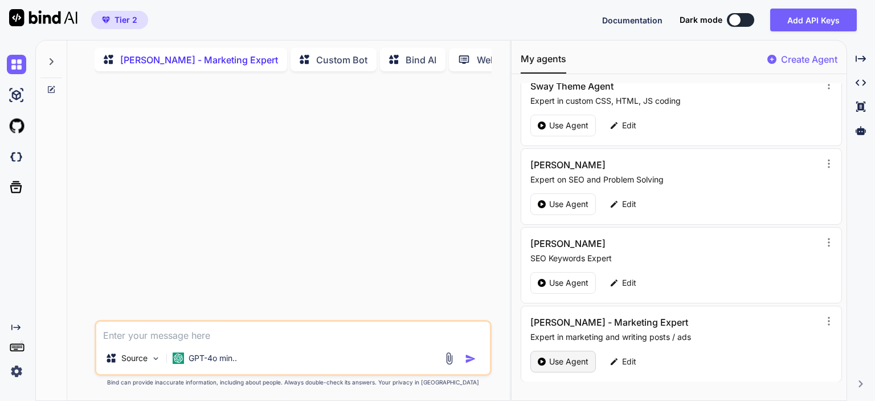
click at [557, 356] on p "Use Agent" at bounding box center [568, 361] width 39 height 11
click at [556, 356] on p "Use Agent" at bounding box center [568, 361] width 39 height 11
click at [575, 362] on p "Use Agent" at bounding box center [568, 361] width 39 height 11
click at [566, 356] on p "Use Agent" at bounding box center [568, 361] width 39 height 11
click at [537, 356] on div "Use Agent" at bounding box center [563, 361] width 66 height 22
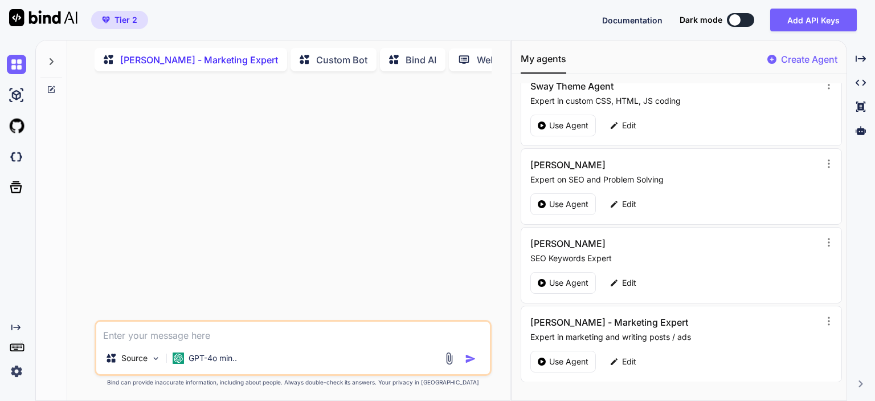
click at [46, 55] on div at bounding box center [51, 58] width 22 height 39
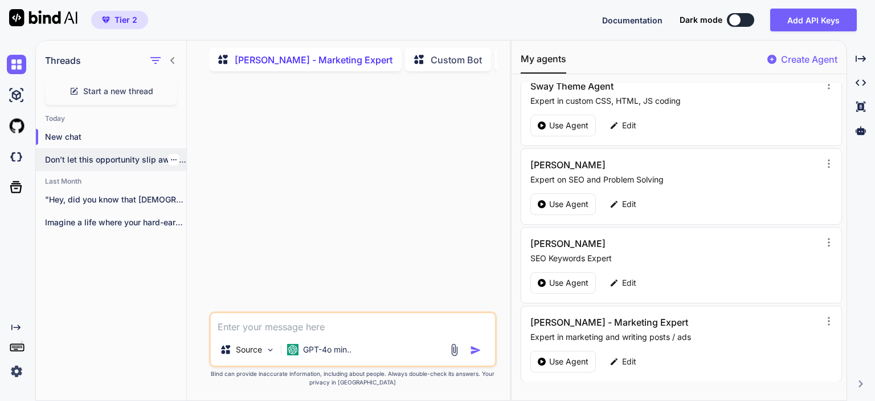
click at [101, 159] on p "Don’t let this opportunity slip away! Transform..." at bounding box center [115, 159] width 141 height 11
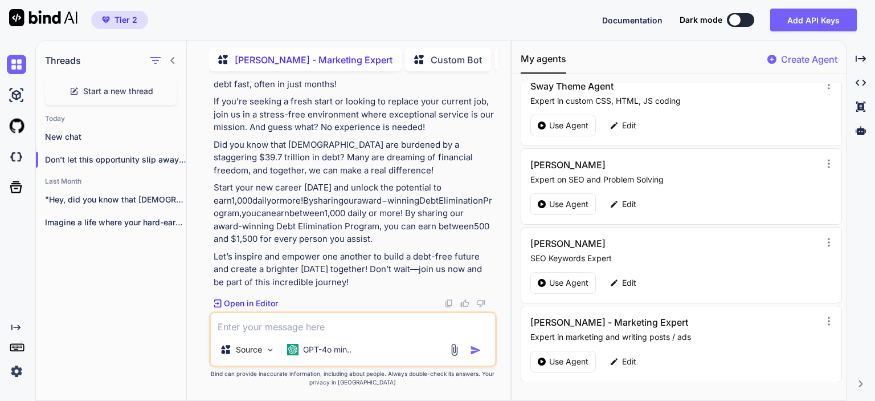
scroll to position [2050, 0]
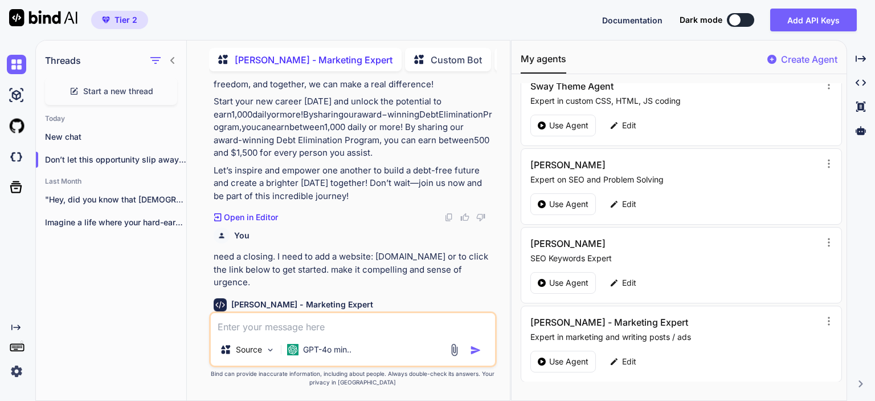
click at [378, 316] on textarea at bounding box center [353, 323] width 284 height 21
